Goal: Task Accomplishment & Management: Complete application form

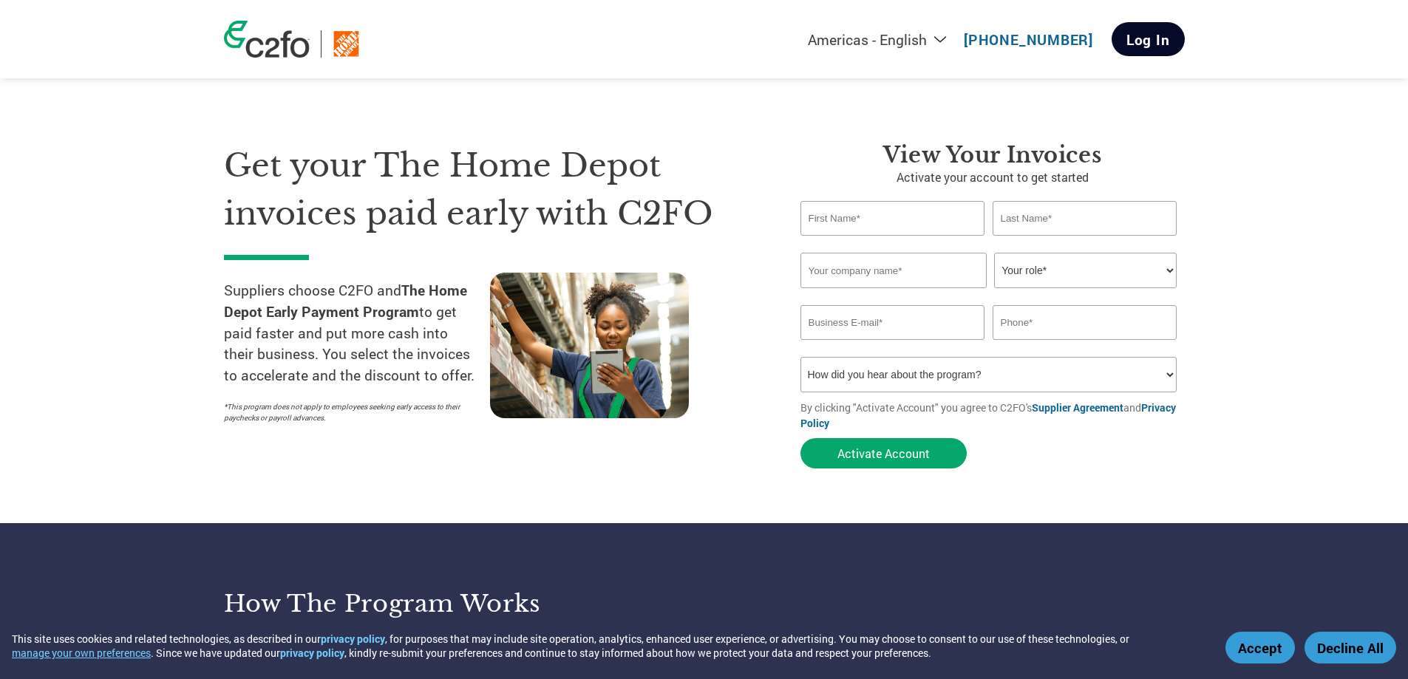
click at [1150, 44] on link "Log In" at bounding box center [1148, 39] width 73 height 34
click at [933, 269] on input "text" at bounding box center [894, 270] width 186 height 35
click at [1314, 258] on section "Get your The Home Depot invoices paid early with C2FO Suppliers choose C2FO and…" at bounding box center [704, 291] width 1408 height 464
click at [875, 461] on button "Activate Account" at bounding box center [884, 453] width 166 height 30
click at [1241, 470] on section "Get your The Home Depot invoices paid early with C2FO Suppliers choose C2FO and…" at bounding box center [704, 291] width 1408 height 464
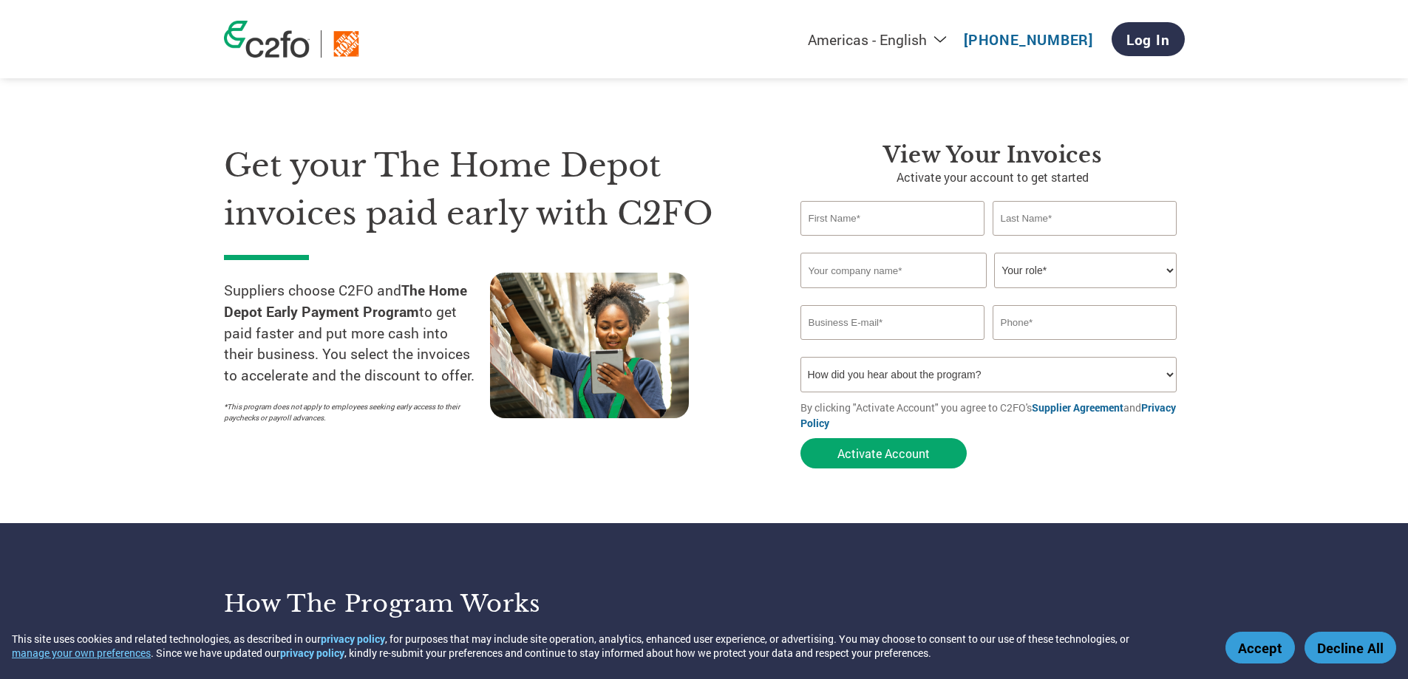
click at [881, 215] on input "text" at bounding box center [893, 218] width 185 height 35
click at [587, 463] on div "Get your The Home Depot invoices paid early with C2FO Suppliers choose C2FO and…" at bounding box center [501, 309] width 555 height 334
click at [912, 214] on input "text" at bounding box center [893, 218] width 185 height 35
click at [912, 213] on input "text" at bounding box center [893, 218] width 185 height 35
click at [1159, 35] on link "Log In" at bounding box center [1148, 39] width 73 height 34
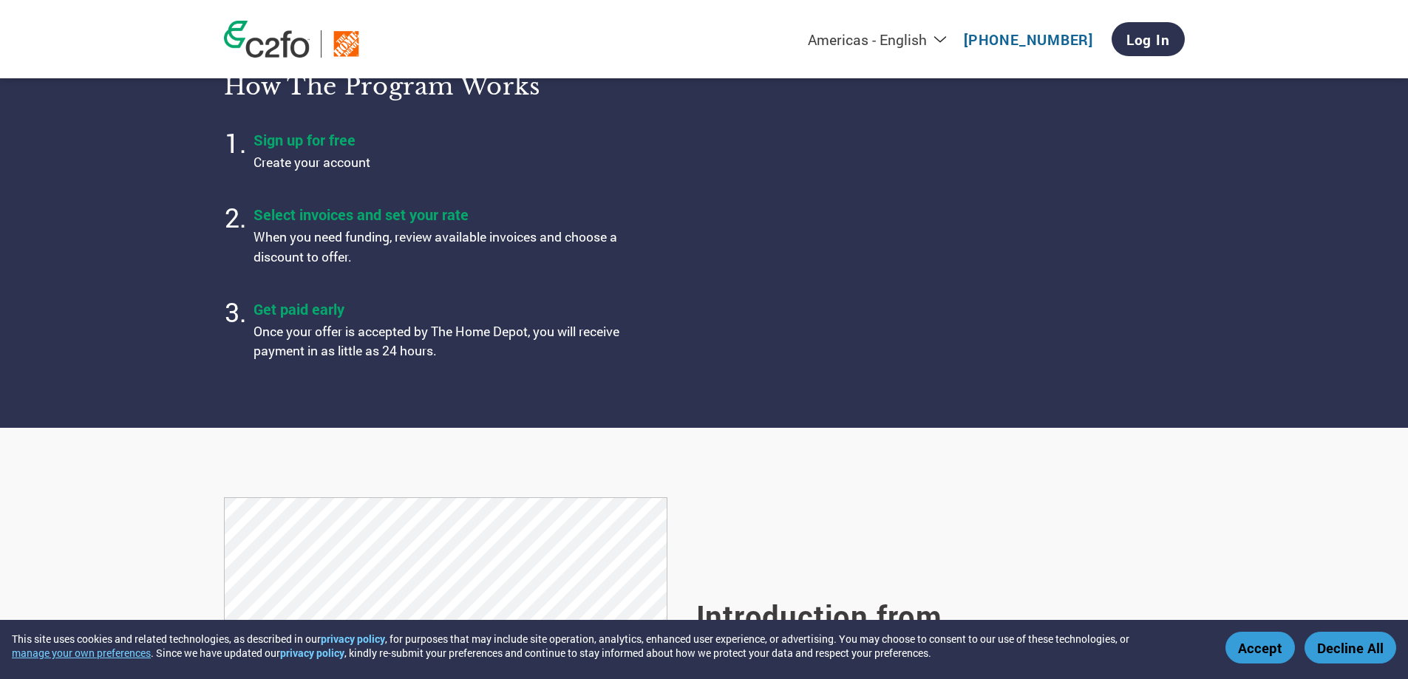
scroll to position [813, 0]
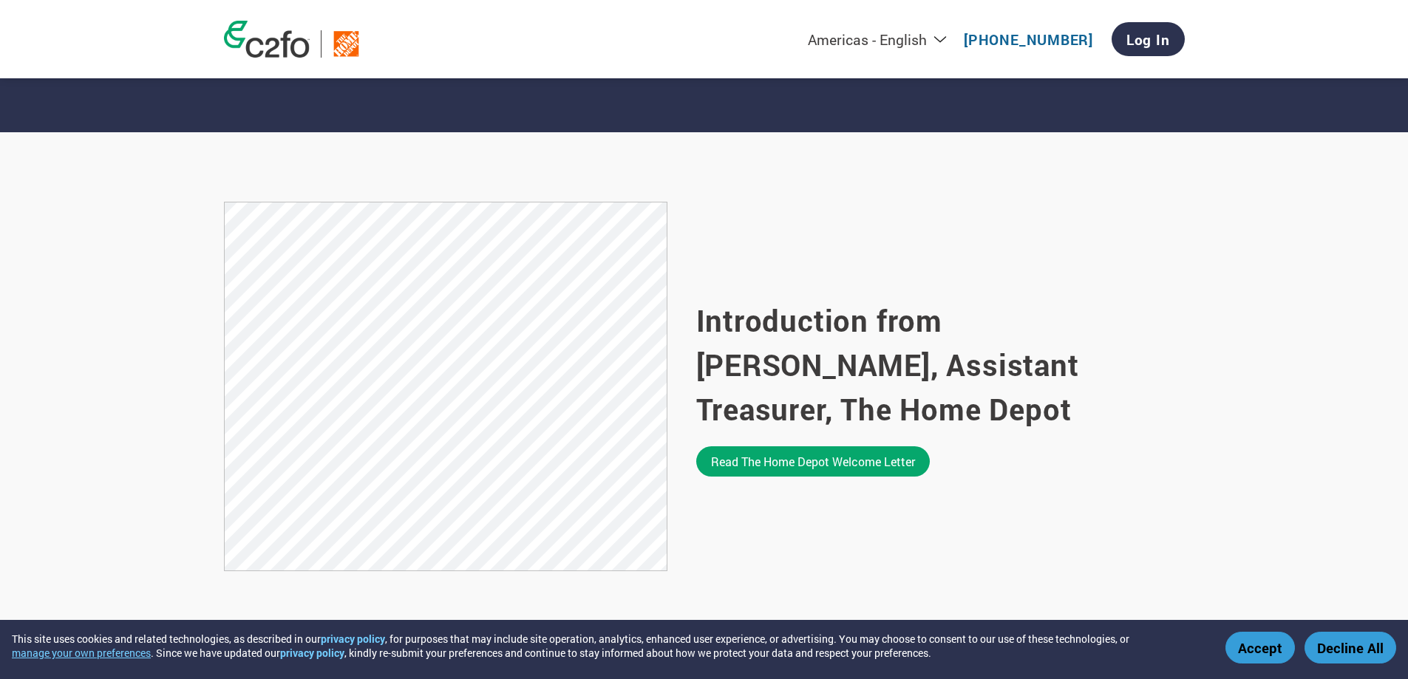
click at [1279, 658] on button "Accept" at bounding box center [1261, 648] width 70 height 32
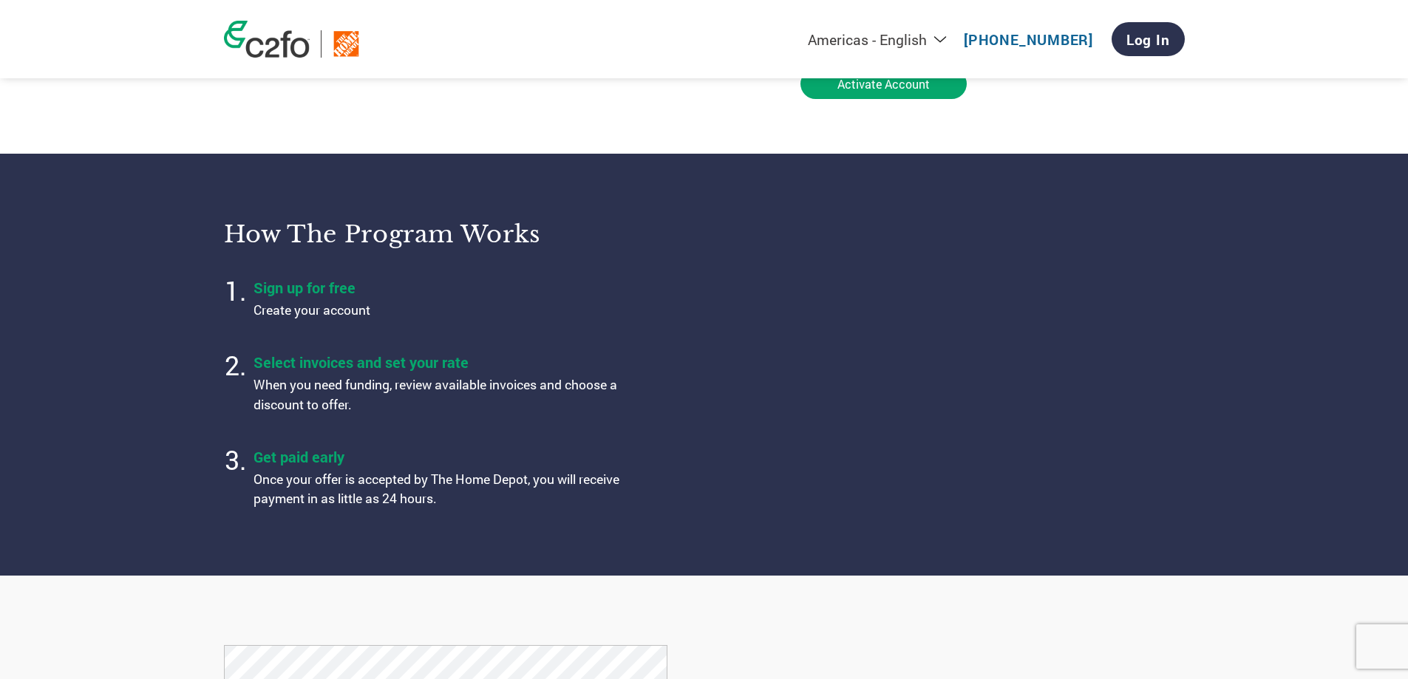
scroll to position [0, 0]
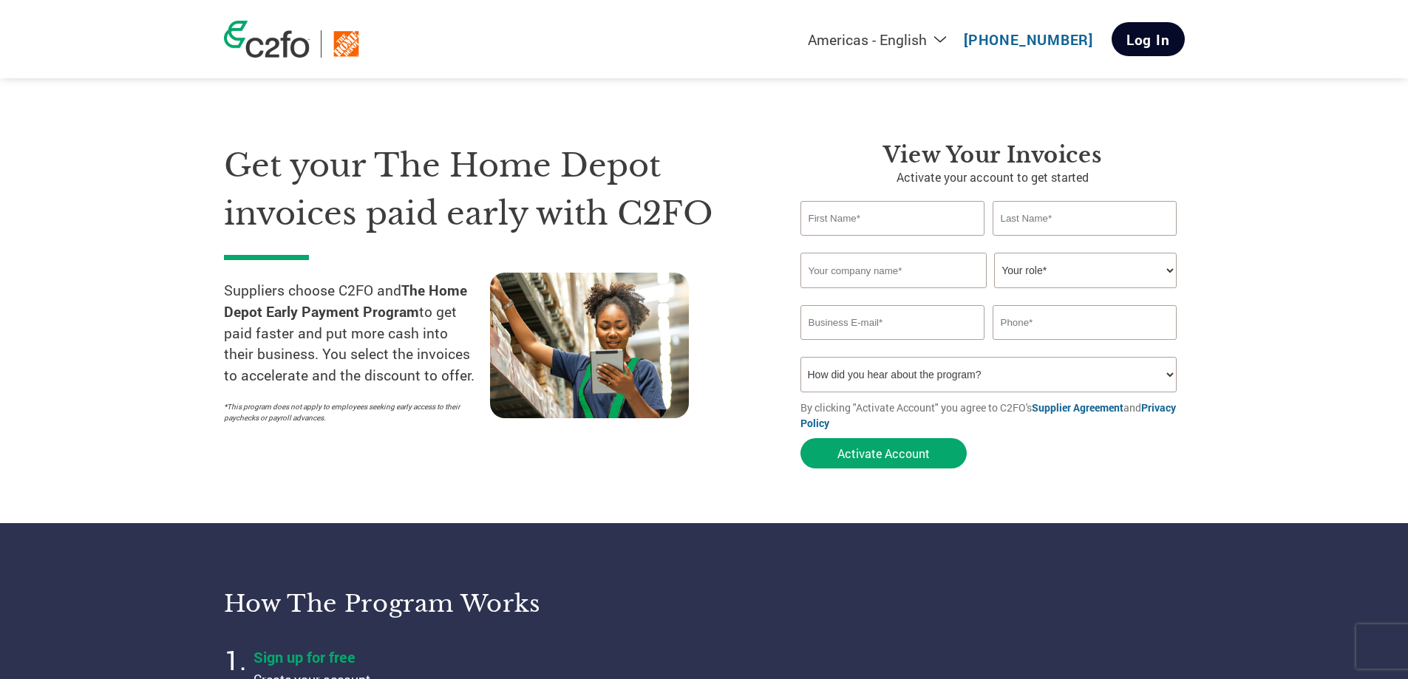
click at [1160, 35] on link "Log In" at bounding box center [1148, 39] width 73 height 34
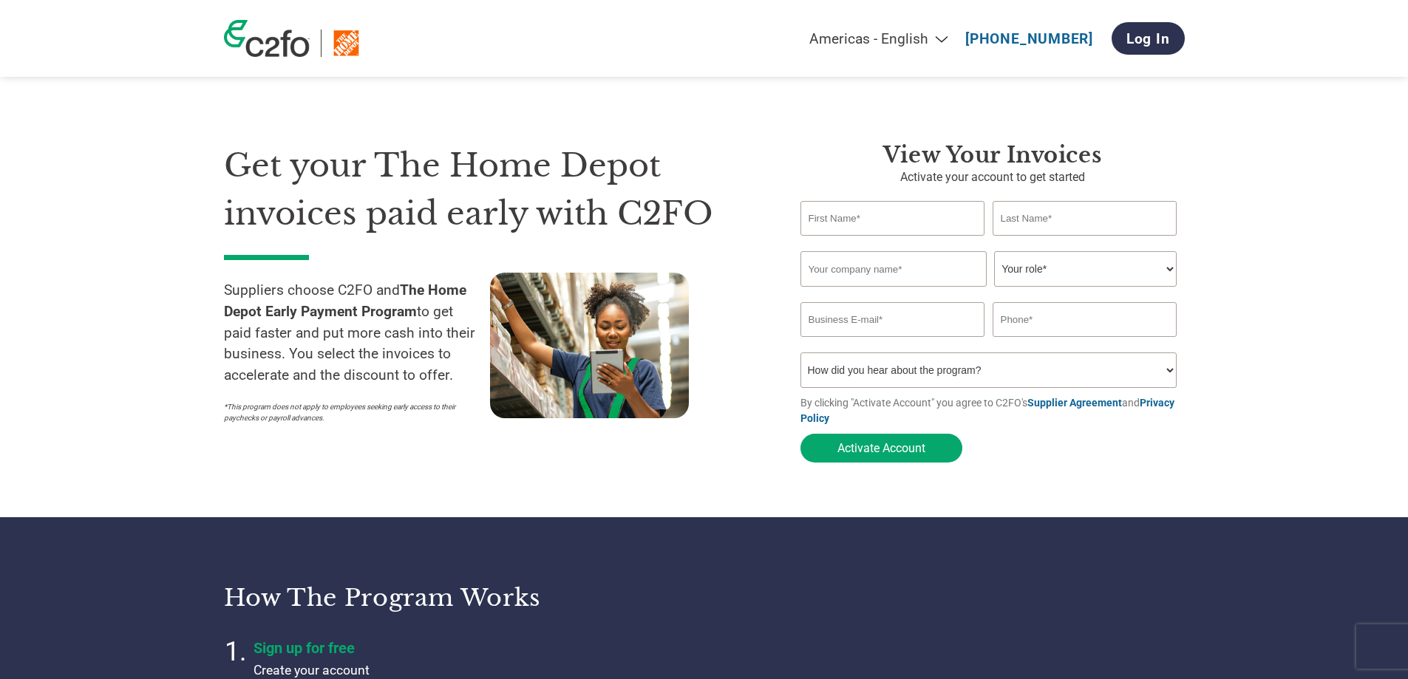
click at [895, 219] on input "text" at bounding box center [893, 218] width 185 height 35
type input "Daisy"
click at [1125, 211] on input "text" at bounding box center [1085, 218] width 185 height 35
type input "Estrellas"
click at [957, 271] on input "text" at bounding box center [894, 268] width 186 height 35
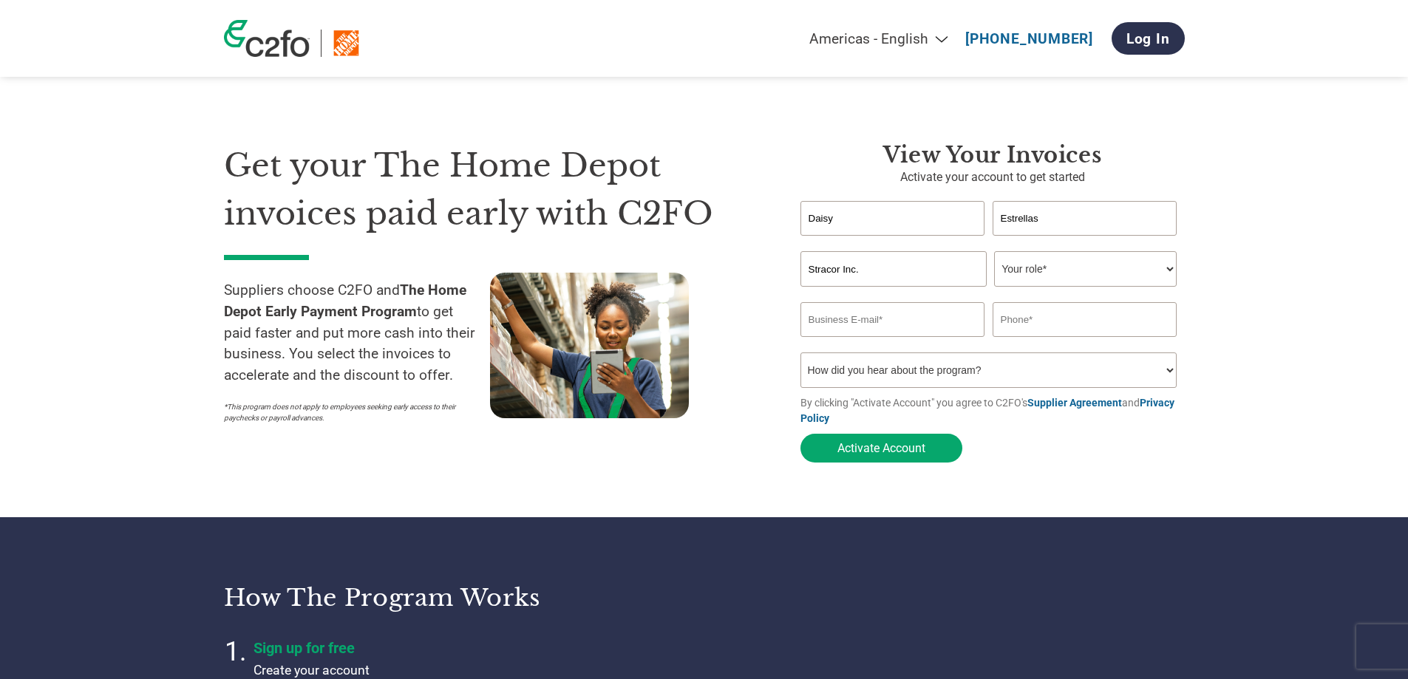
type input "Stracor Inc."
click at [1168, 274] on select "Your role* CFO Controller Credit Manager Finance Director Treasurer CEO Preside…" at bounding box center [1085, 268] width 183 height 35
click at [994, 253] on select "Your role* CFO Controller Credit Manager Finance Director Treasurer CEO Preside…" at bounding box center [1085, 268] width 183 height 35
click at [915, 321] on input "email" at bounding box center [893, 319] width 185 height 35
click at [1096, 271] on select "Your role* CFO Controller Credit Manager Finance Director Treasurer CEO Preside…" at bounding box center [1085, 268] width 183 height 35
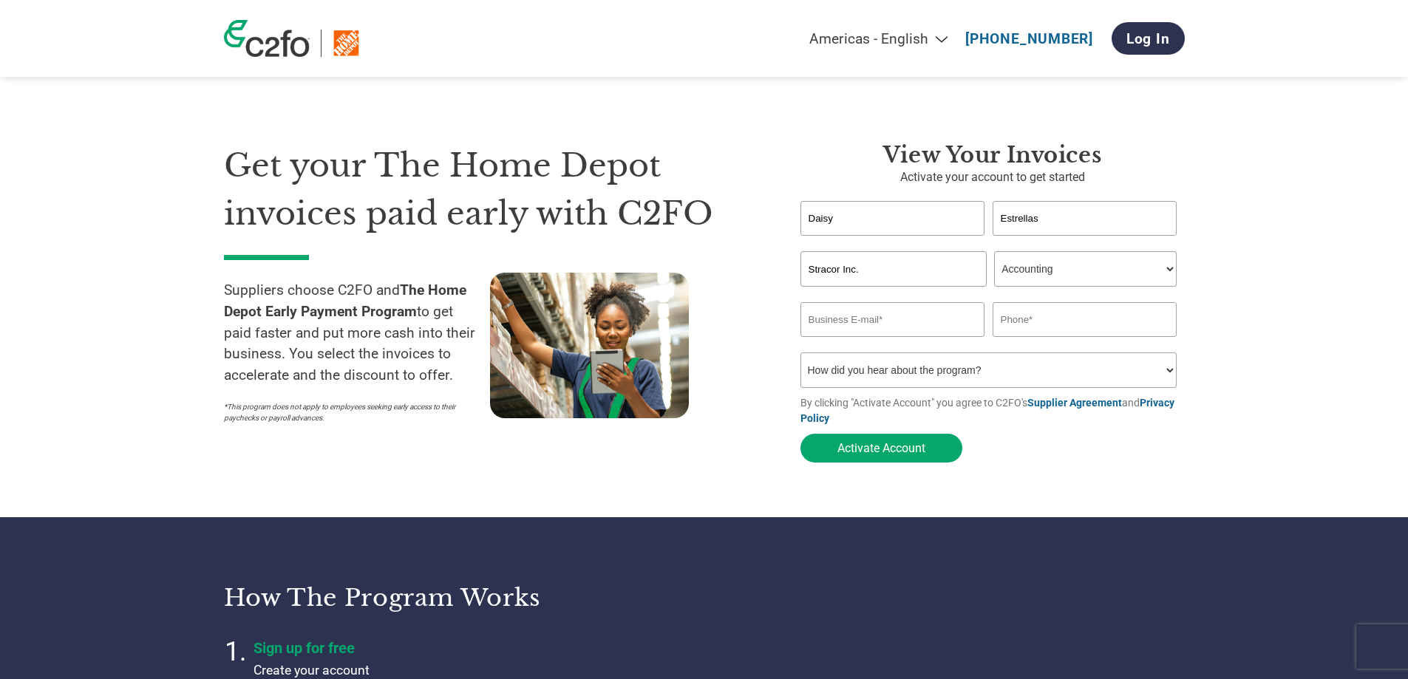
select select "CONTROLLER"
click at [994, 253] on select "Your role* CFO Controller Credit Manager Finance Director Treasurer CEO Preside…" at bounding box center [1085, 268] width 183 height 35
click at [936, 327] on input "email" at bounding box center [893, 319] width 185 height 35
type input "destrellas@stracor.ca"
click at [1099, 274] on select "Your role* CFO Controller Credit Manager Finance Director Treasurer CEO Preside…" at bounding box center [1085, 268] width 183 height 35
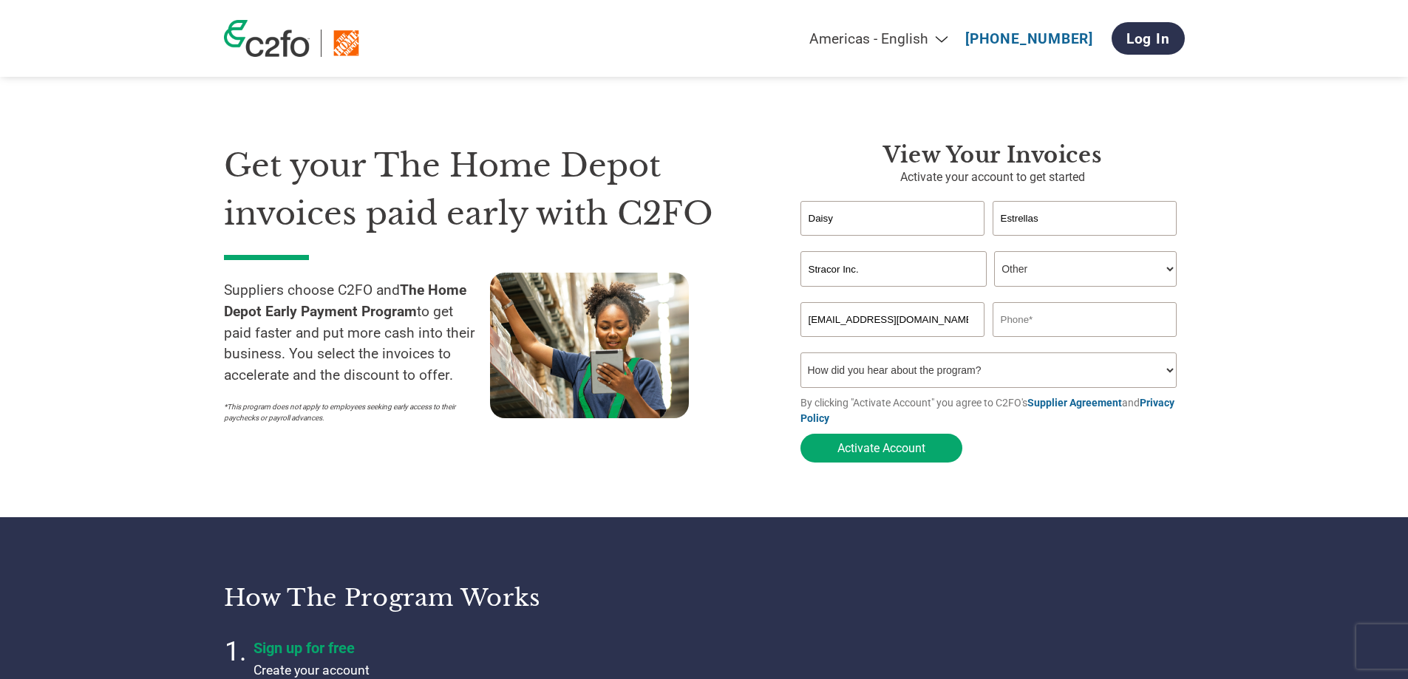
click at [994, 253] on select "Your role* CFO Controller Credit Manager Finance Director Treasurer CEO Preside…" at bounding box center [1085, 268] width 183 height 35
click at [1060, 270] on select "Your role* CFO Controller Credit Manager Finance Director Treasurer CEO Preside…" at bounding box center [1085, 268] width 183 height 35
select select "ACCOUNTING"
click at [994, 253] on select "Your role* CFO Controller Credit Manager Finance Director Treasurer CEO Preside…" at bounding box center [1085, 268] width 183 height 35
click at [1043, 325] on input "text" at bounding box center [1085, 319] width 185 height 35
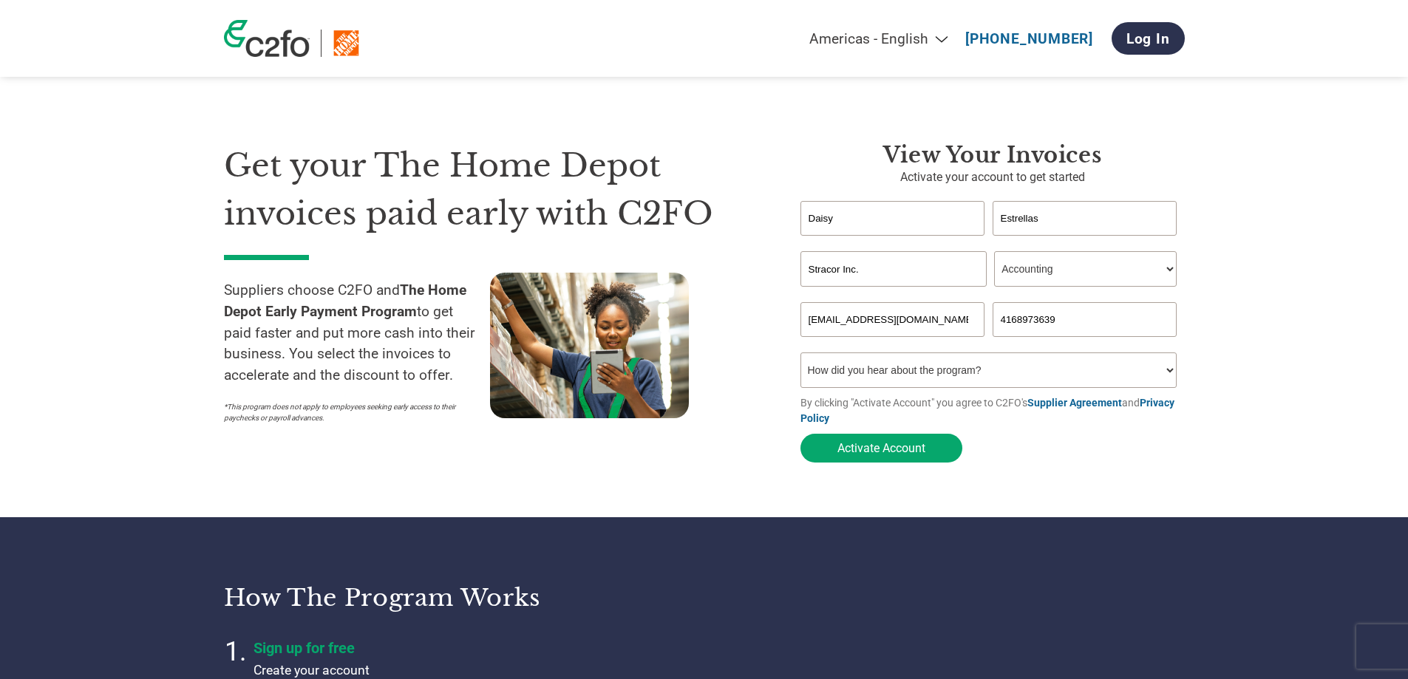
type input "4168973639"
click at [1032, 383] on select "How did you hear about the program? Received a letter Email Social Media Online…" at bounding box center [989, 370] width 377 height 35
select select "Email"
click at [801, 357] on select "How did you hear about the program? Received a letter Email Social Media Online…" at bounding box center [989, 370] width 377 height 35
click at [888, 454] on button "Activate Account" at bounding box center [882, 448] width 162 height 29
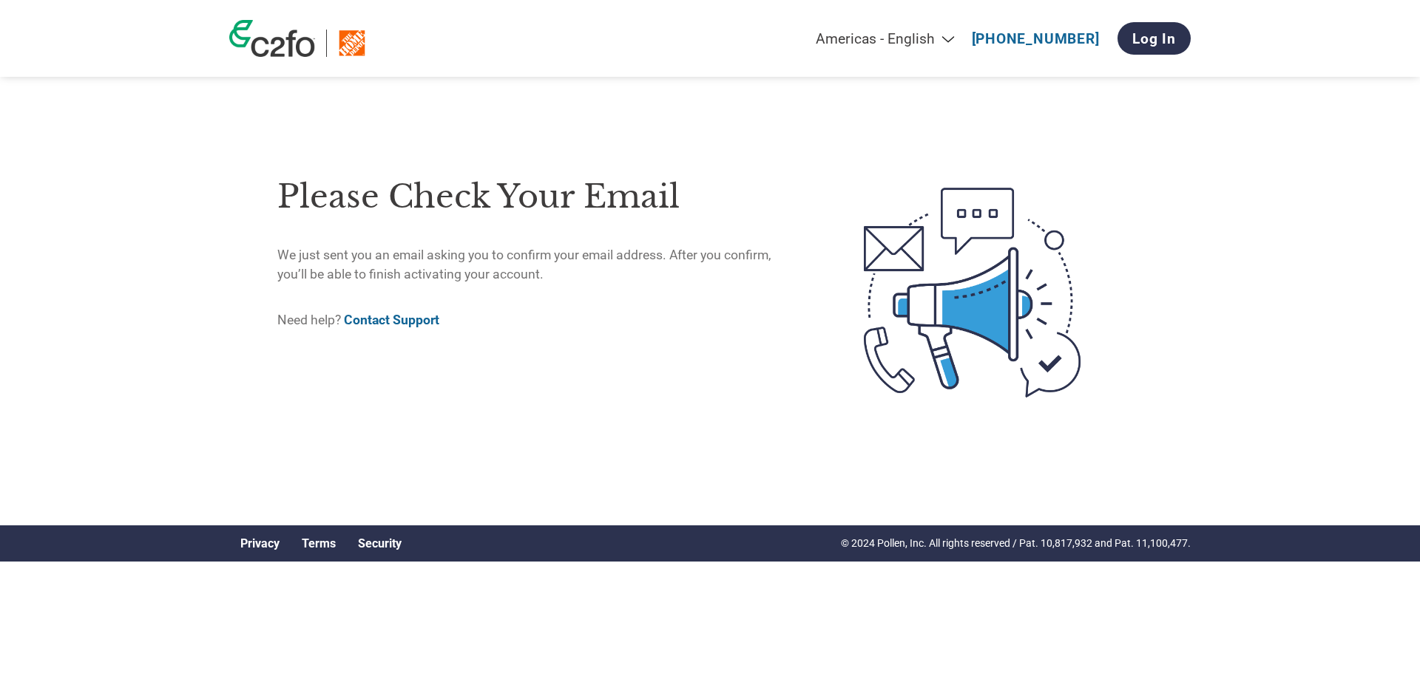
click at [572, 465] on div "Please check your email We just sent you an email asking you to confirm your em…" at bounding box center [709, 292] width 961 height 467
click at [521, 420] on div "Please check your email We just sent you an email asking you to confirm your em…" at bounding box center [539, 292] width 524 height 263
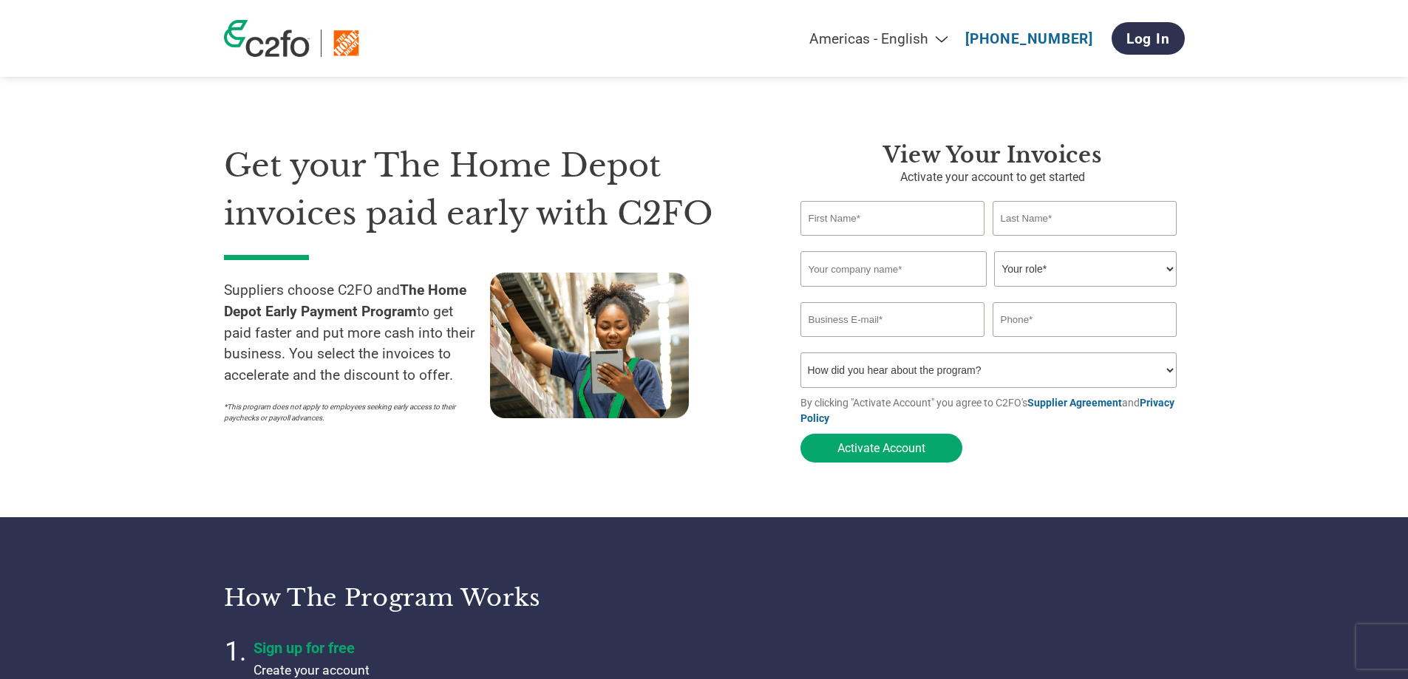
click at [923, 336] on input "email" at bounding box center [893, 319] width 185 height 35
click at [1358, 387] on section "Get your The Home Depot invoices paid early with C2FO Suppliers choose C2FO and…" at bounding box center [704, 288] width 1408 height 458
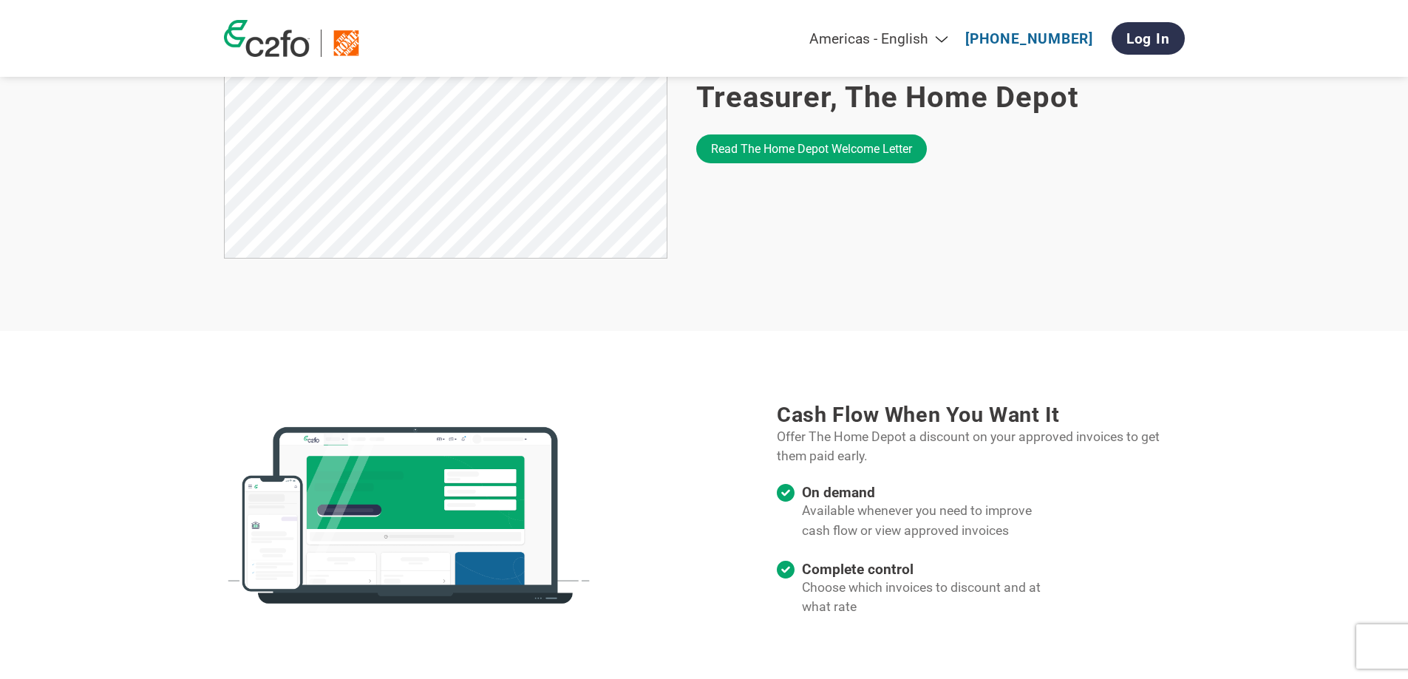
scroll to position [1331, 0]
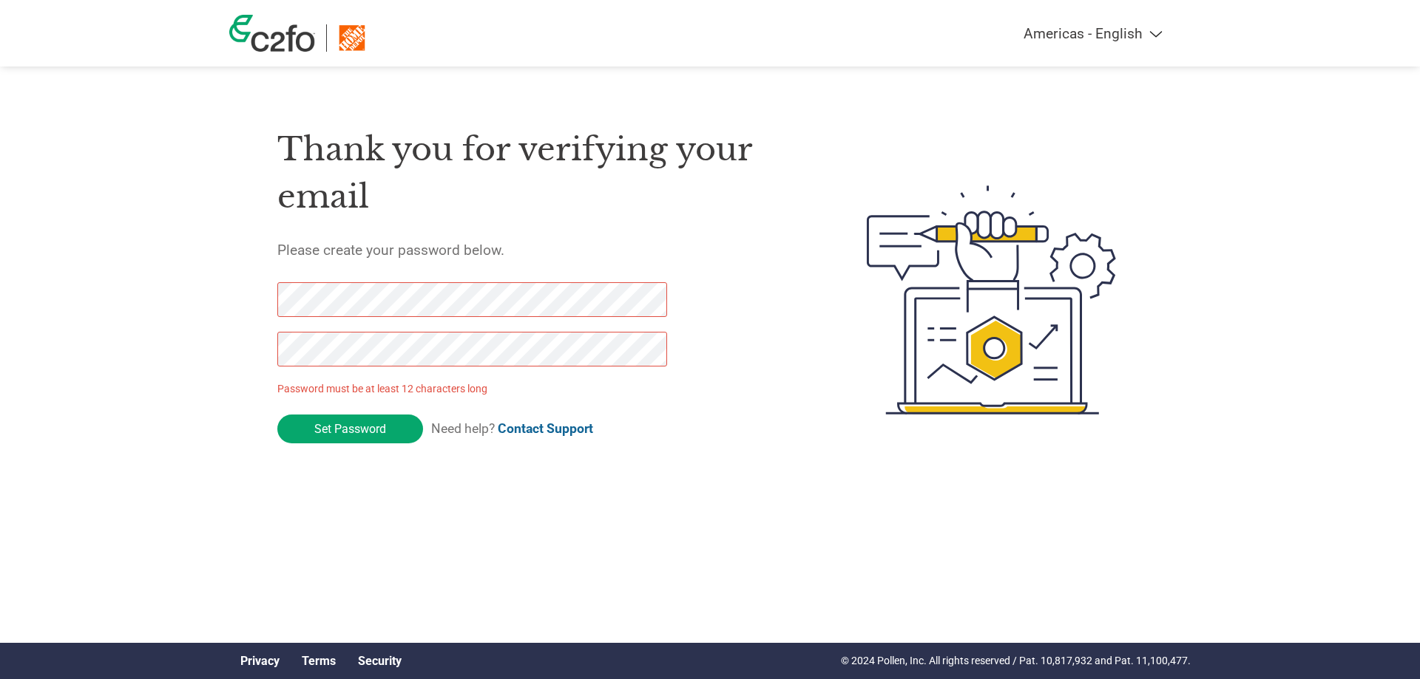
drag, startPoint x: 350, startPoint y: 433, endPoint x: 0, endPoint y: 235, distance: 402.2
click at [0, 235] on div "Americas - English Américas - Español [GEOGRAPHIC_DATA] - Português Amériques -…" at bounding box center [710, 240] width 1420 height 481
click at [138, 311] on div "Americas - English Américas - Español [GEOGRAPHIC_DATA] - Português Amériques -…" at bounding box center [710, 240] width 1420 height 481
click at [14, 291] on div "Americas - English Américas - Español [GEOGRAPHIC_DATA] - Português Amériques -…" at bounding box center [710, 240] width 1420 height 481
click at [7, 256] on div "Americas - English Américas - Español [GEOGRAPHIC_DATA] - Português Amériques -…" at bounding box center [710, 240] width 1420 height 481
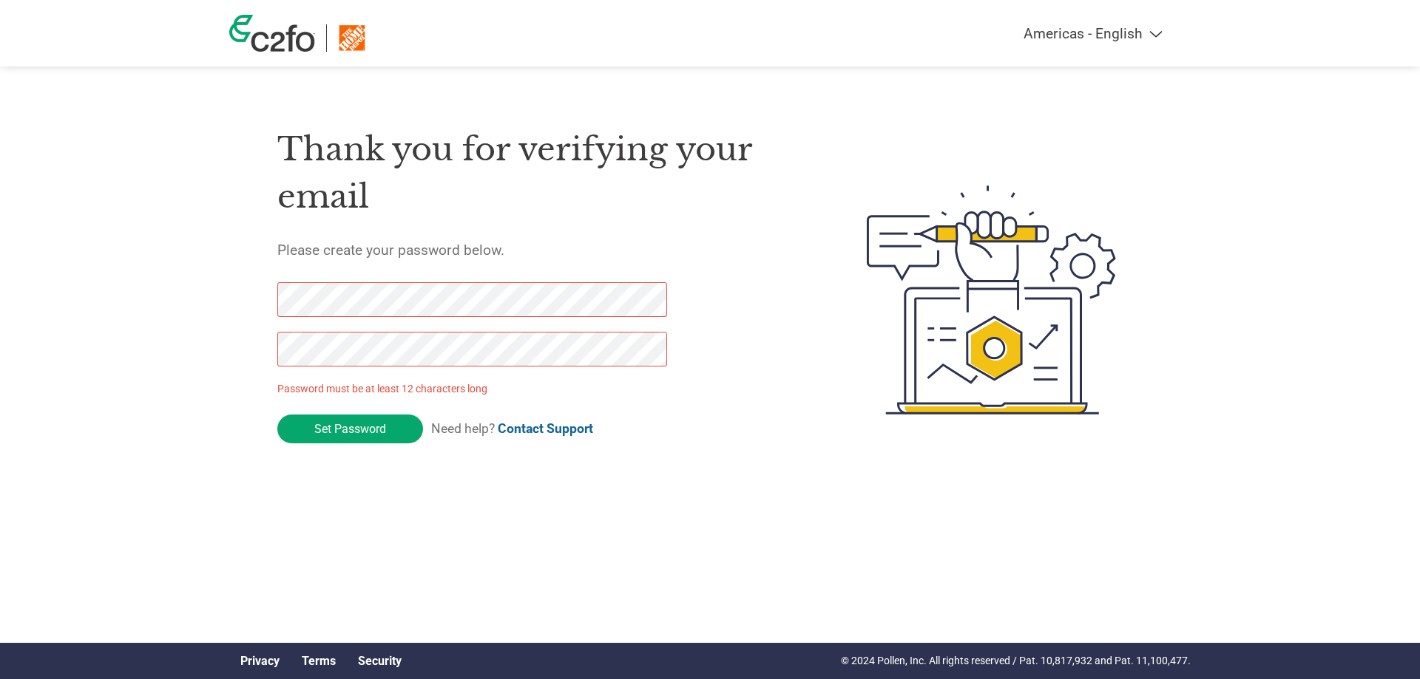
click at [109, 265] on div "Americas - English Américas - Español [GEOGRAPHIC_DATA] - Português Amériques -…" at bounding box center [710, 240] width 1420 height 481
click at [367, 430] on input "Set Password" at bounding box center [350, 429] width 146 height 29
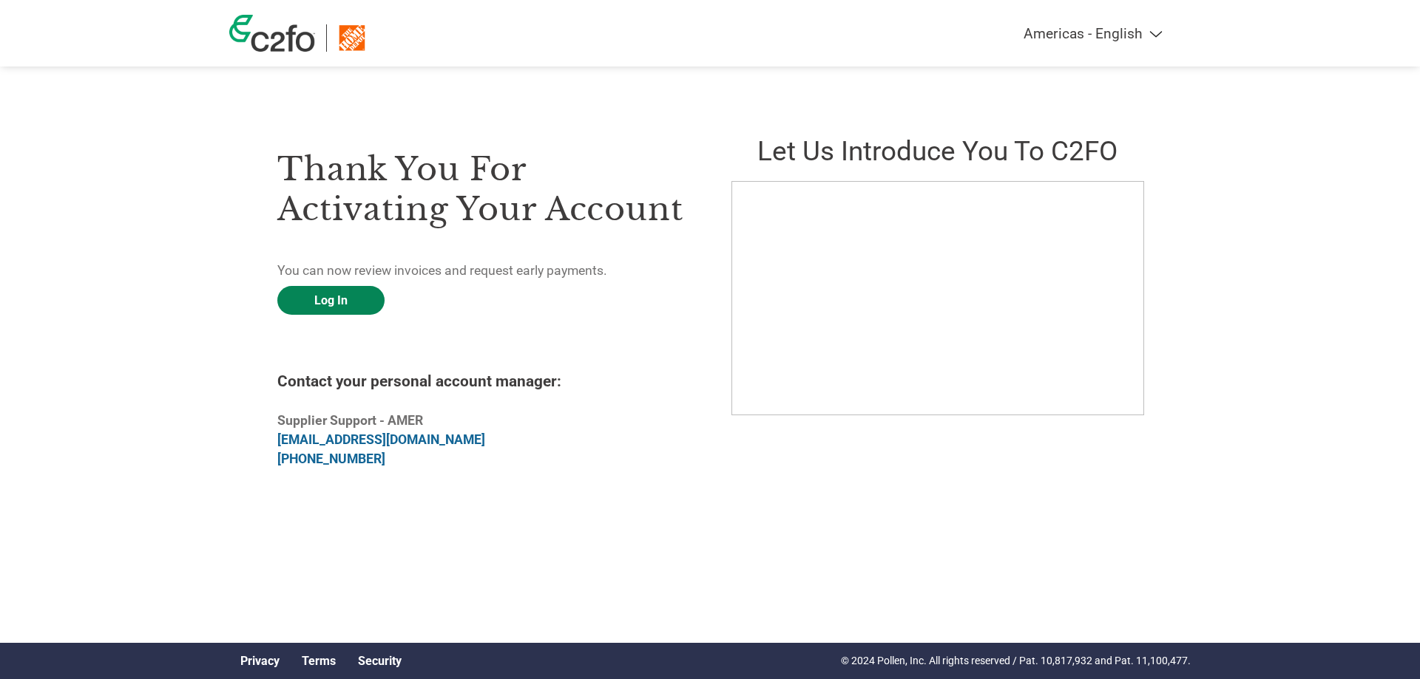
click at [313, 302] on link "Log In" at bounding box center [330, 300] width 107 height 29
click at [337, 301] on link "Log In" at bounding box center [330, 300] width 107 height 29
